Goal: Task Accomplishment & Management: Manage account settings

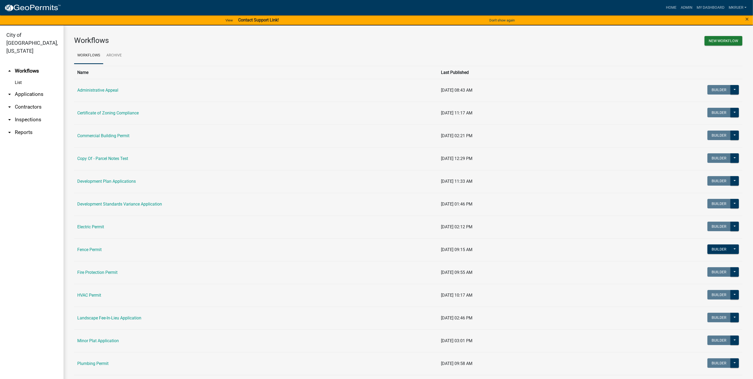
click at [29, 113] on link "arrow_drop_down Inspections" at bounding box center [32, 119] width 64 height 13
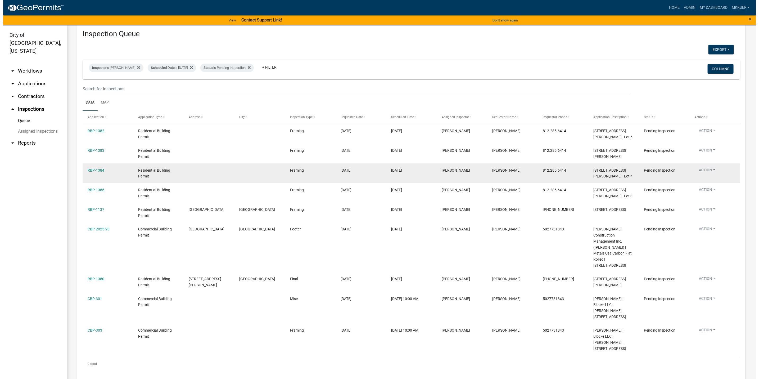
scroll to position [18, 0]
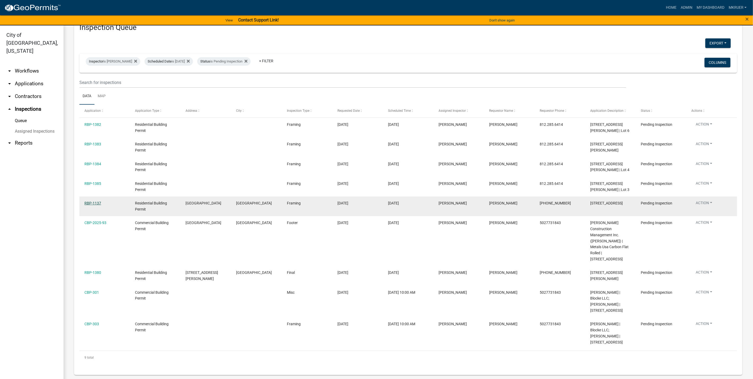
click at [91, 205] on link "RBP-1137" at bounding box center [92, 203] width 17 height 4
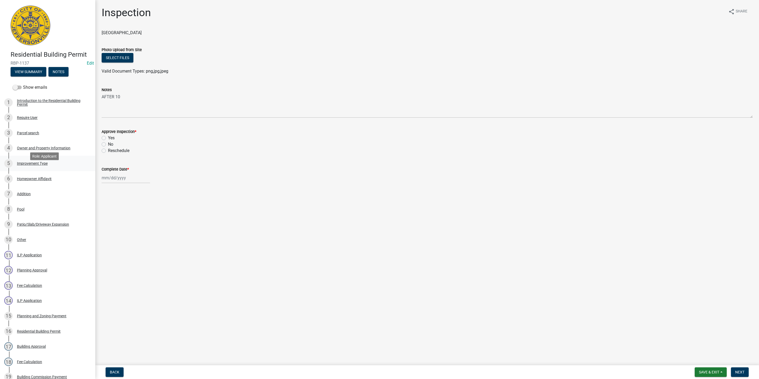
click at [29, 165] on div "Improvement Type" at bounding box center [32, 163] width 31 height 4
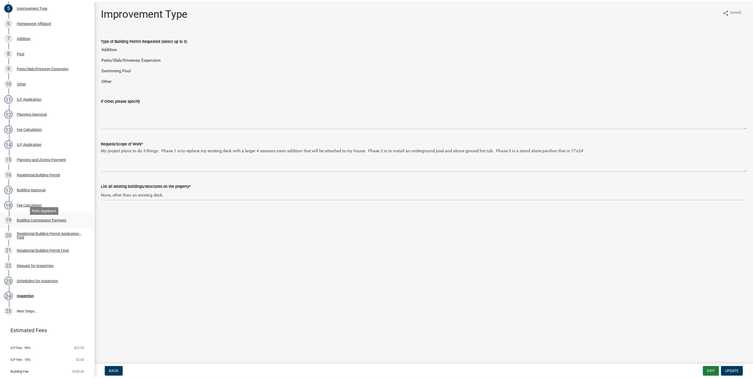
scroll to position [159, 0]
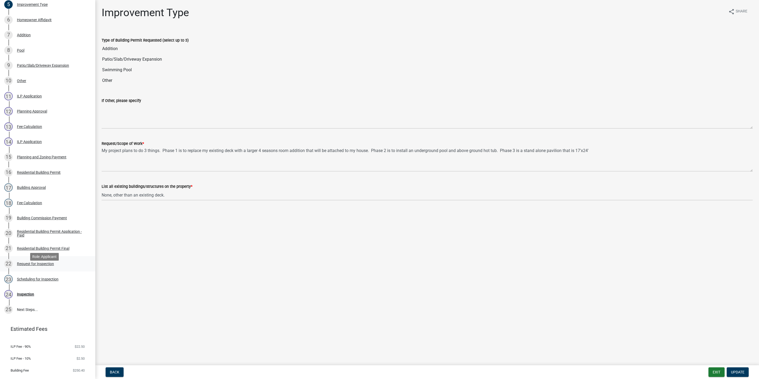
click at [37, 265] on div "Request for Inspection" at bounding box center [35, 264] width 37 height 4
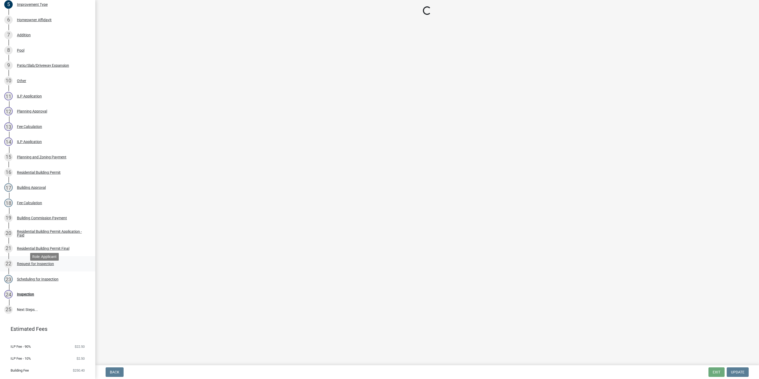
select select "cf00f61e-4b77-4892-83dd-df63e4708b2f"
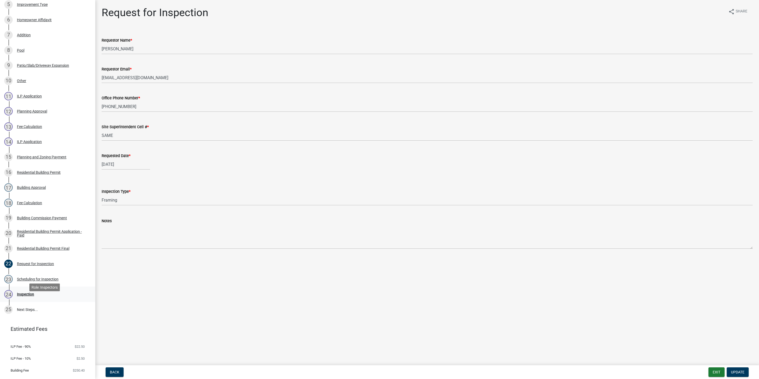
click at [24, 298] on div "24 Inspection" at bounding box center [45, 294] width 83 height 8
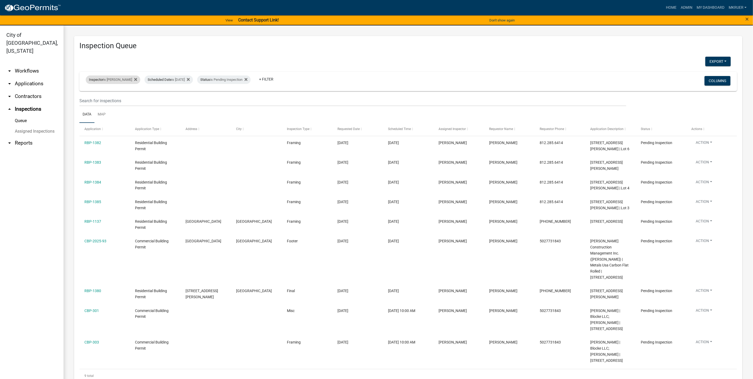
click at [110, 78] on div "Inspector is Mike Kruer" at bounding box center [113, 79] width 55 height 8
click at [96, 105] on select "Select an option None Shawn Jeremy Ramsey Mary Frey Chad Reischl Mike Kruer Har…" at bounding box center [109, 105] width 53 height 11
click at [87, 100] on select "Select an option None Shawn Jeremy Ramsey Mary Frey Chad Reischl Mike Kruer Har…" at bounding box center [109, 105] width 53 height 11
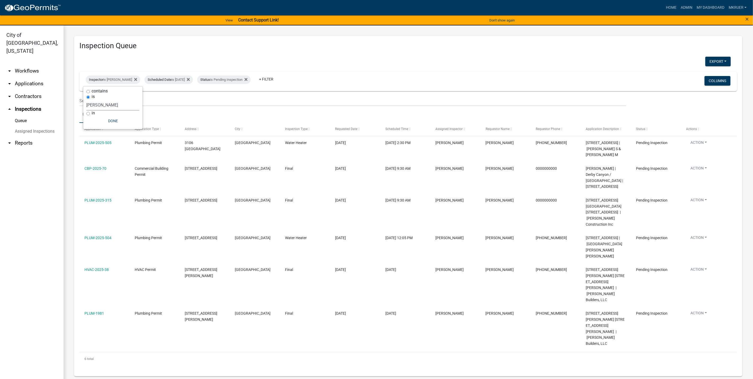
click at [107, 103] on select "Select an option None Shawn Jeremy Ramsey Mary Frey Chad Reischl Mike Kruer Har…" at bounding box center [113, 105] width 53 height 11
click at [87, 100] on select "Select an option None Shawn Jeremy Ramsey Mary Frey Chad Reischl Mike Kruer Har…" at bounding box center [113, 105] width 53 height 11
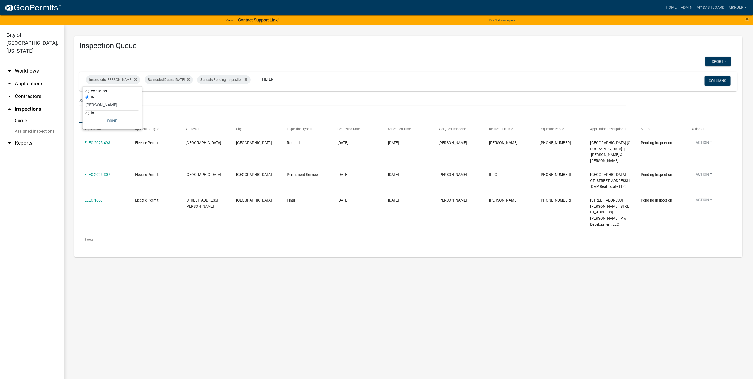
click at [104, 105] on select "Select an option None Shawn Jeremy Ramsey Mary Frey Chad Reischl Mike Kruer Har…" at bounding box center [112, 105] width 53 height 11
select select "fdb3bcc6-ce93-4663-8a18-5c08884dd177"
click at [86, 100] on select "Select an option None Shawn Jeremy Ramsey Mary Frey Chad Reischl Mike Kruer Har…" at bounding box center [112, 105] width 53 height 11
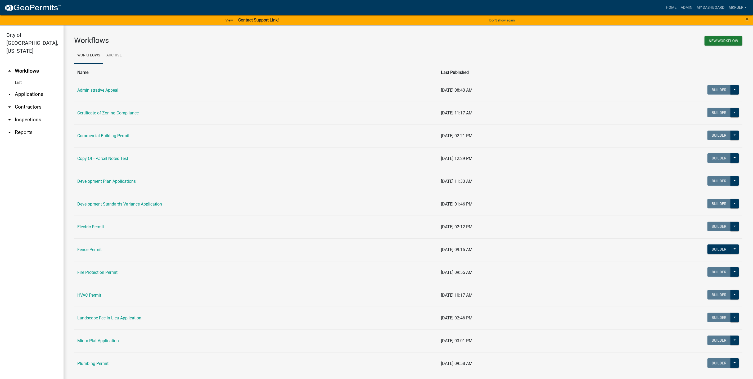
click at [21, 113] on link "arrow_drop_down Inspections" at bounding box center [32, 119] width 64 height 13
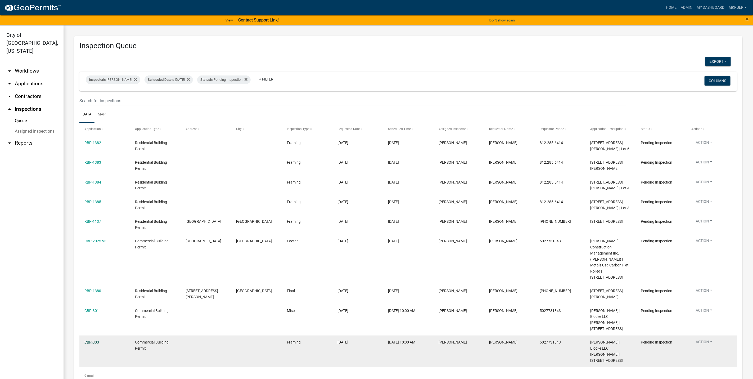
click at [91, 342] on link "CBP-303" at bounding box center [91, 342] width 15 height 4
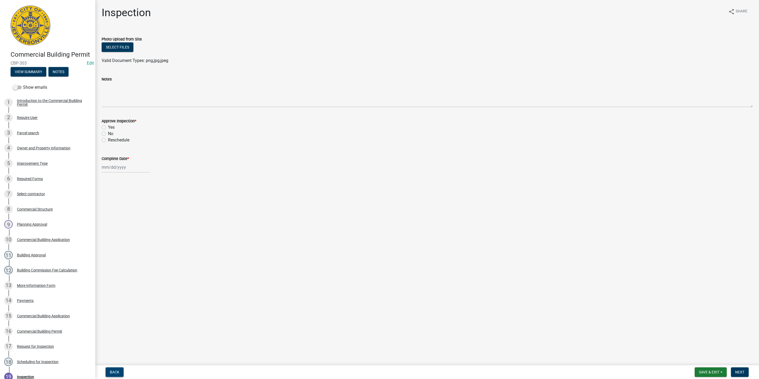
click at [112, 372] on span "Back" at bounding box center [115, 372] width 10 height 4
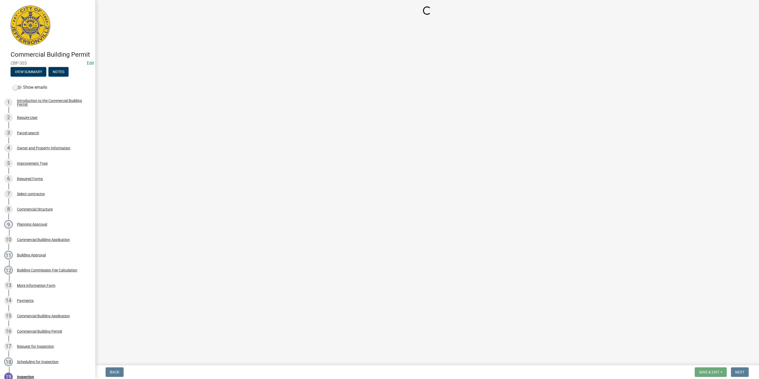
select select "fdb3bcc6-ce93-4663-8a18-5c08884dd177"
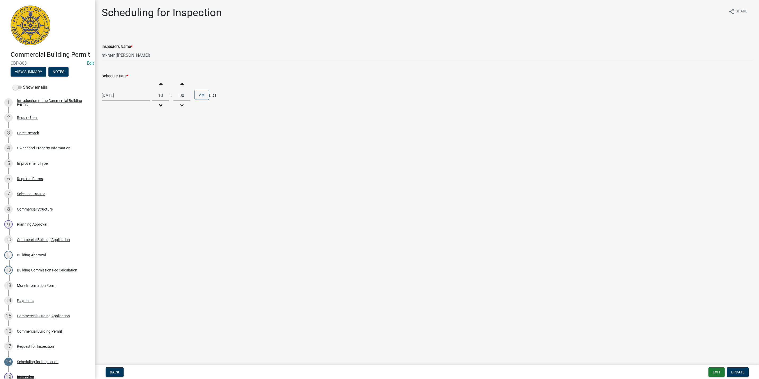
click at [128, 97] on div "[DATE]" at bounding box center [126, 95] width 48 height 11
select select "9"
select select "2025"
click at [141, 140] on div "19" at bounding box center [141, 141] width 8 height 8
type input "[DATE]"
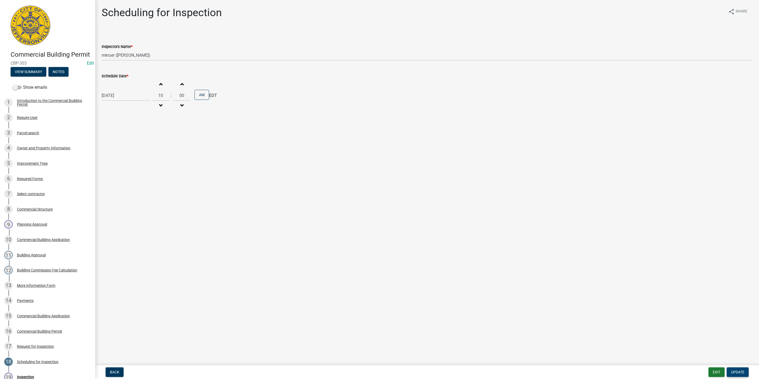
click at [733, 371] on span "Update" at bounding box center [737, 372] width 13 height 4
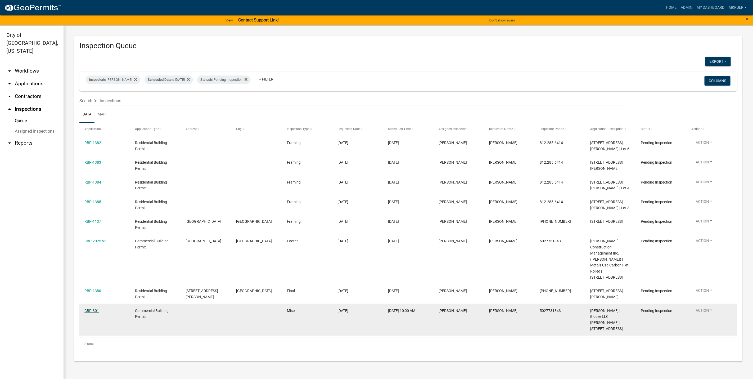
click at [88, 310] on link "CBP-301" at bounding box center [91, 310] width 15 height 4
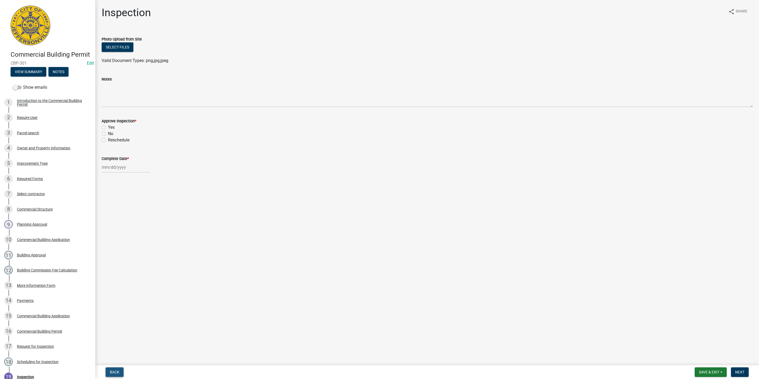
click at [115, 371] on span "Back" at bounding box center [115, 372] width 10 height 4
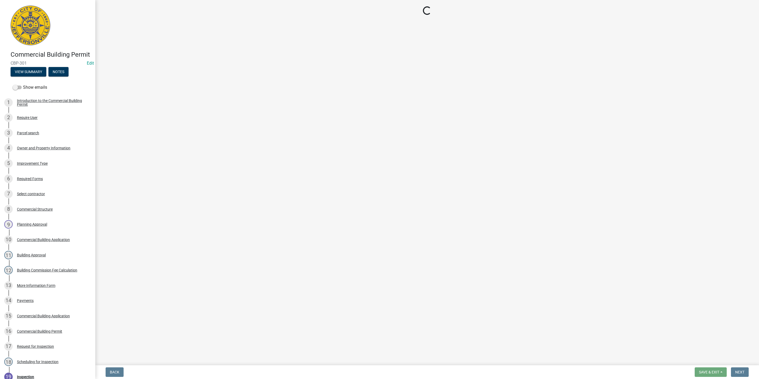
select select "fdb3bcc6-ce93-4663-8a18-5c08884dd177"
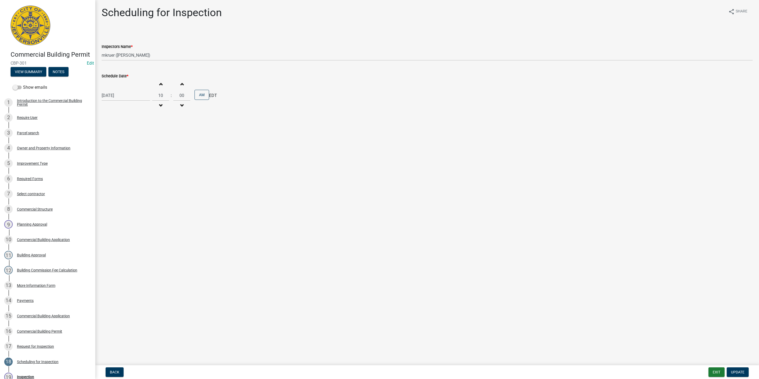
select select "9"
select select "2025"
click at [130, 96] on div "[DATE] [PERSON_NAME] Apr May Jun [DATE] Aug Sep Oct Nov [DATE] 1526 1527 1528 1…" at bounding box center [126, 95] width 48 height 11
click at [140, 140] on div "19" at bounding box center [141, 141] width 8 height 8
type input "[DATE]"
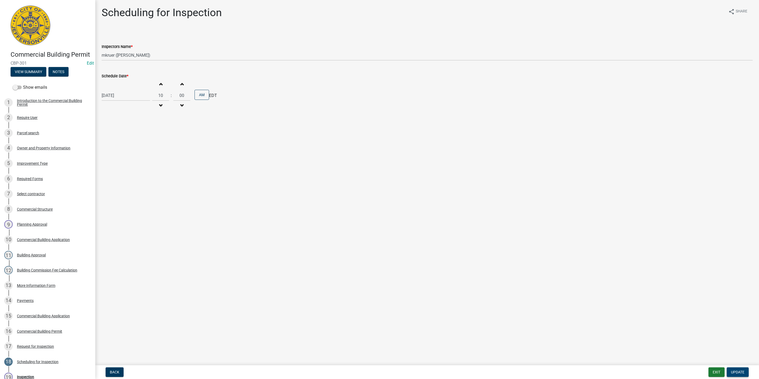
click at [735, 373] on span "Update" at bounding box center [737, 372] width 13 height 4
